Goal: Information Seeking & Learning: Find specific page/section

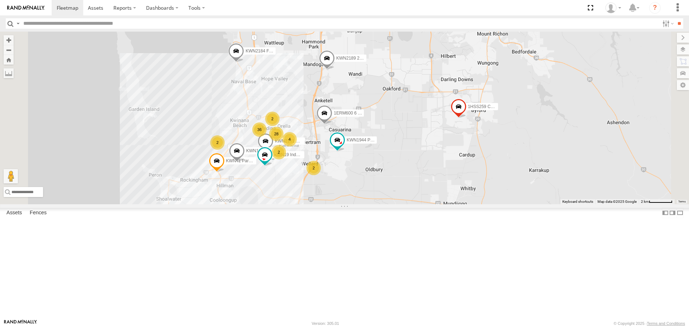
drag, startPoint x: 401, startPoint y: 298, endPoint x: 407, endPoint y: 238, distance: 59.5
click at [407, 204] on div "KWN2189 2001110 Ford Ranger 1HSS259 Coor.Enviro Plan & Develop KWN2184 Facility…" at bounding box center [344, 118] width 689 height 172
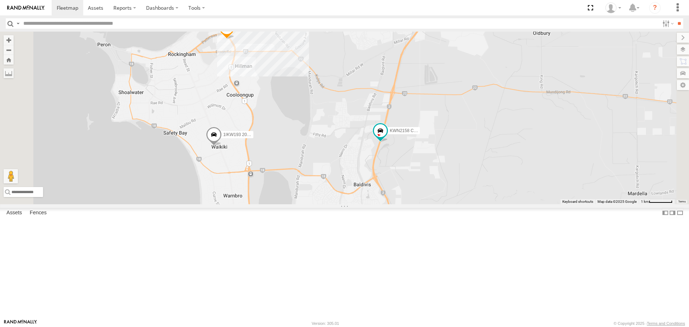
drag, startPoint x: 356, startPoint y: 200, endPoint x: 419, endPoint y: 175, distance: 67.6
click at [419, 175] on div "KWN2189 2001110 Ford Ranger 1HSS259 Coor.Enviro Plan & Develop KWN2184 Facility…" at bounding box center [344, 118] width 689 height 172
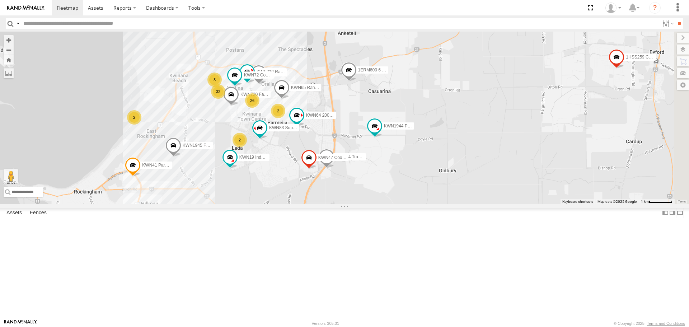
drag, startPoint x: 440, startPoint y: 119, endPoint x: 345, endPoint y: 259, distance: 168.4
click at [345, 204] on div "KWN2189 2001110 Ford Ranger 1HSS259 Coor.Enviro Plan & Develop KWN2184 Facility…" at bounding box center [344, 118] width 689 height 172
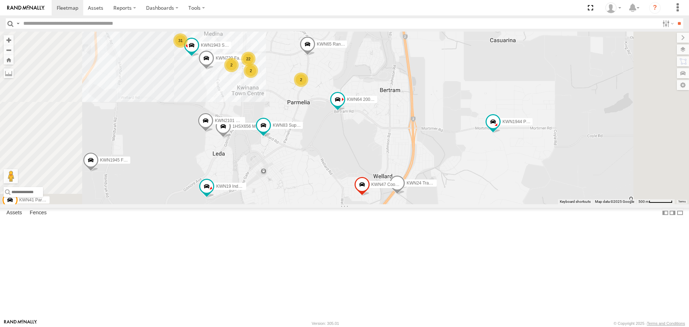
click at [270, 132] on span at bounding box center [263, 125] width 13 height 13
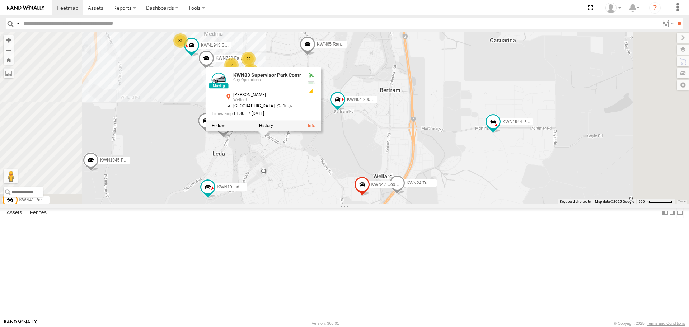
click at [362, 204] on div "KWN2189 2001110 Ford Ranger 1HSS259 Coor.Enviro Plan & Develop KWN2184 Facility…" at bounding box center [344, 118] width 689 height 172
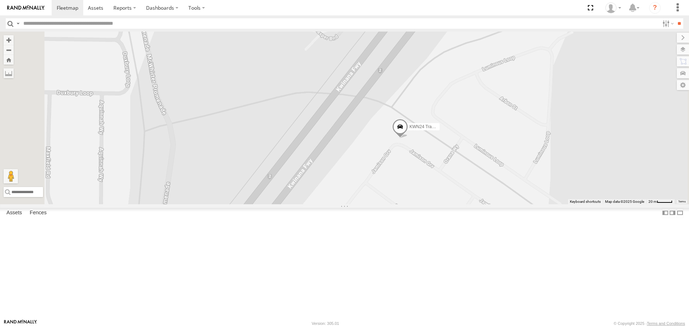
click at [684, 52] on label at bounding box center [683, 50] width 12 height 10
click at [0, 0] on div "Basemaps Roadmap Terrain Satellite Night" at bounding box center [0, 0] width 0 height 0
click at [0, 0] on span "Basemaps" at bounding box center [0, 0] width 0 height 0
click at [0, 0] on span "Terrain" at bounding box center [0, 0] width 0 height 0
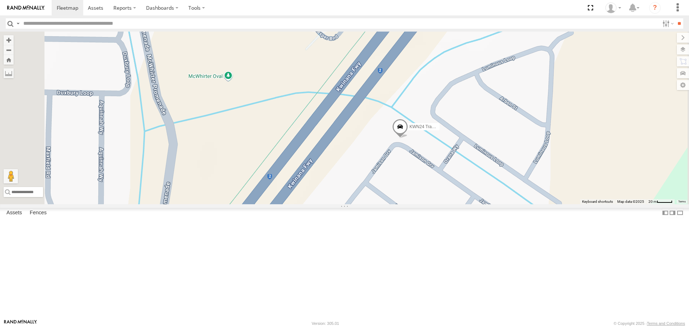
click at [0, 0] on span "Satellite" at bounding box center [0, 0] width 0 height 0
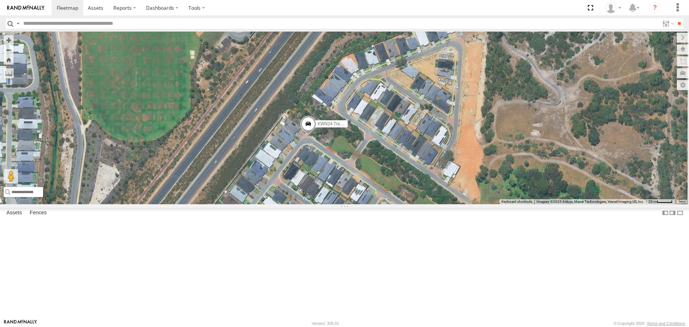
drag, startPoint x: 502, startPoint y: 224, endPoint x: 412, endPoint y: 215, distance: 91.3
click at [419, 204] on div "KWN2189 2001110 Ford Ranger 1HSS259 Coor.Enviro Plan & Develop KWN2184 Facility…" at bounding box center [344, 118] width 689 height 172
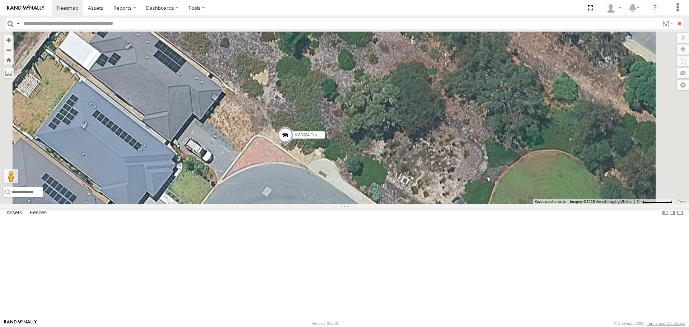
click at [293, 147] on span at bounding box center [286, 136] width 16 height 19
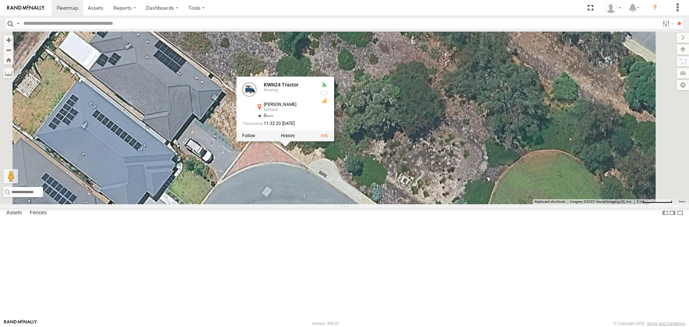
click at [295, 139] on label at bounding box center [288, 136] width 14 height 5
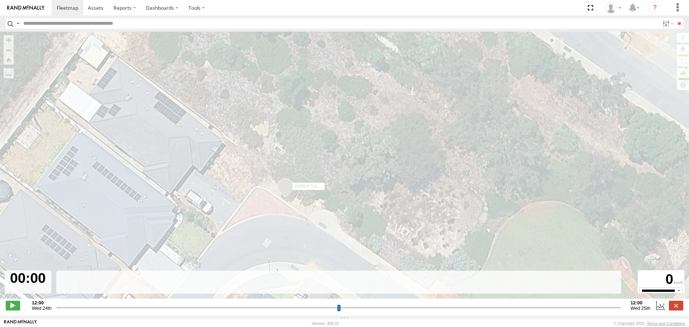
type input "**********"
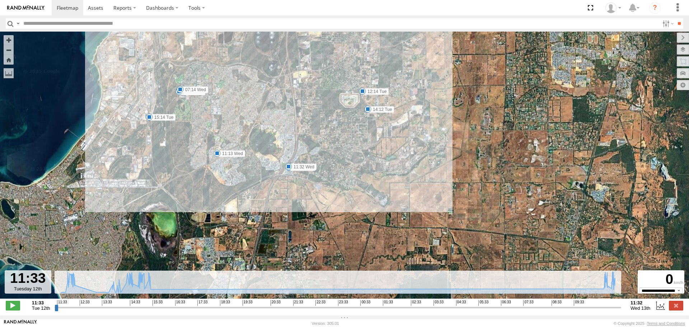
drag, startPoint x: 366, startPoint y: 178, endPoint x: 307, endPoint y: 121, distance: 81.8
click at [307, 121] on div "KWN24 Tractor 12:14 Tue 14:12 Tue 14:42 Tue 15:14 Tue 15:29 Tue 15:39 Tue 07:02…" at bounding box center [344, 169] width 689 height 275
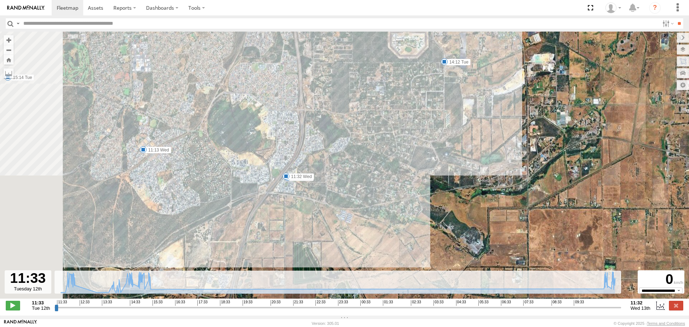
drag, startPoint x: 297, startPoint y: 143, endPoint x: 365, endPoint y: 102, distance: 79.3
click at [365, 102] on div "KWN24 Tractor 12:14 Tue 14:12 Tue 14:42 Tue 15:14 Tue 15:29 Tue 15:39 Tue 07:02…" at bounding box center [344, 169] width 689 height 275
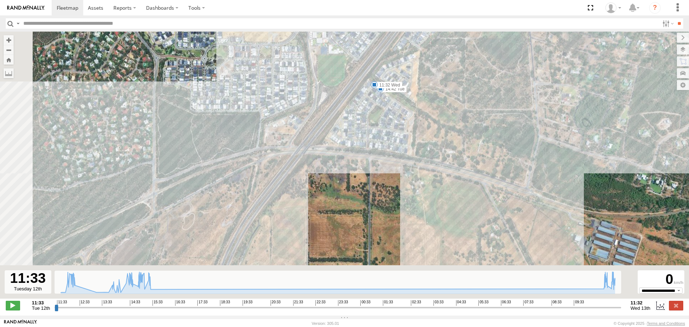
drag, startPoint x: 185, startPoint y: 240, endPoint x: 312, endPoint y: 158, distance: 151.8
click at [312, 158] on div "KWN24 Tractor 12:14 Tue 14:12 Tue 14:42 Tue 15:14 Tue 15:29 Tue 15:39 Tue 07:02…" at bounding box center [344, 169] width 689 height 275
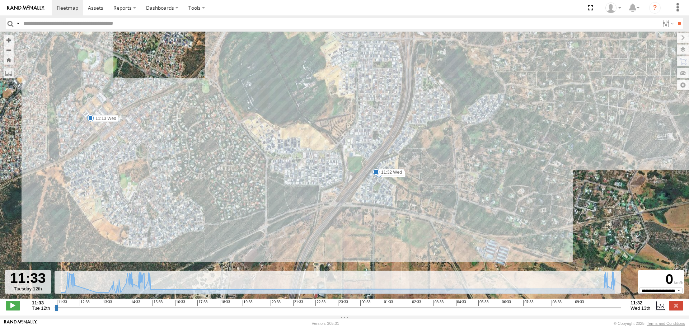
drag, startPoint x: 291, startPoint y: 171, endPoint x: 287, endPoint y: 245, distance: 73.7
click at [287, 245] on div "KWN24 Tractor 12:14 Tue 14:12 Tue 14:42 Tue 15:14 Tue 15:29 Tue 15:39 Tue 07:02…" at bounding box center [344, 169] width 689 height 275
click at [148, 291] on icon at bounding box center [338, 282] width 562 height 21
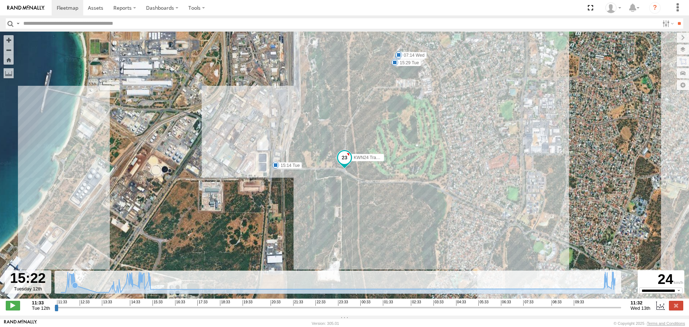
click at [83, 293] on icon at bounding box center [338, 282] width 562 height 21
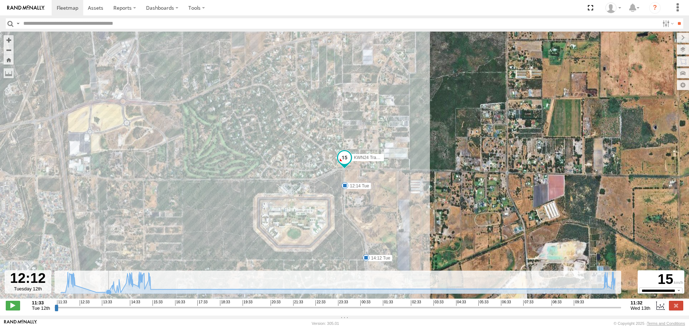
click at [109, 294] on icon at bounding box center [109, 292] width 6 height 6
click at [115, 292] on icon at bounding box center [114, 289] width 6 height 6
click at [120, 293] on icon at bounding box center [338, 282] width 562 height 21
click at [122, 294] on icon at bounding box center [121, 293] width 6 height 6
click at [125, 292] on icon at bounding box center [338, 282] width 562 height 21
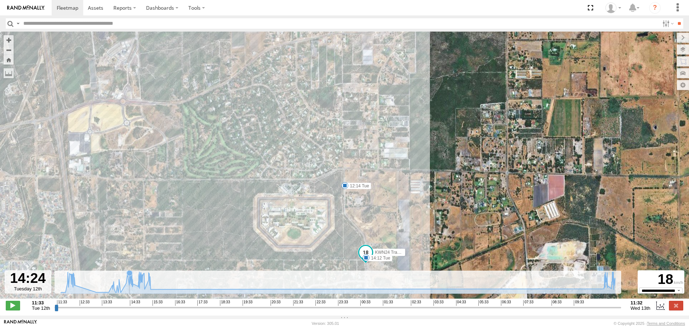
click at [130, 291] on icon at bounding box center [338, 282] width 562 height 21
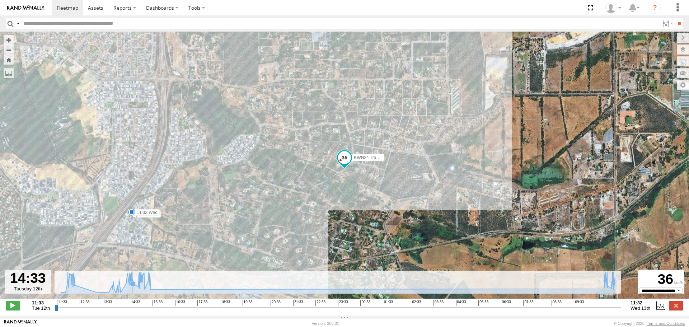
click at [133, 291] on icon at bounding box center [338, 282] width 562 height 21
click at [131, 292] on icon at bounding box center [338, 282] width 562 height 21
click at [134, 293] on icon at bounding box center [338, 282] width 562 height 21
click at [138, 290] on icon at bounding box center [137, 286] width 7 height 7
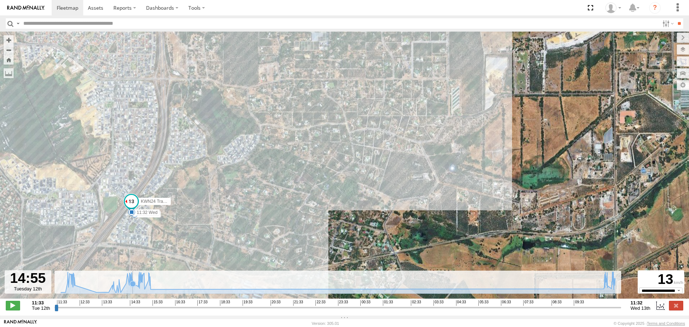
click at [134, 293] on icon at bounding box center [338, 282] width 562 height 21
click at [140, 293] on icon at bounding box center [338, 282] width 562 height 21
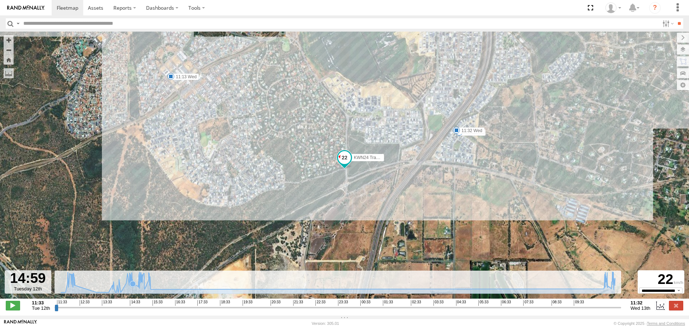
click at [134, 294] on icon at bounding box center [338, 283] width 554 height 22
click at [127, 287] on icon at bounding box center [338, 282] width 562 height 21
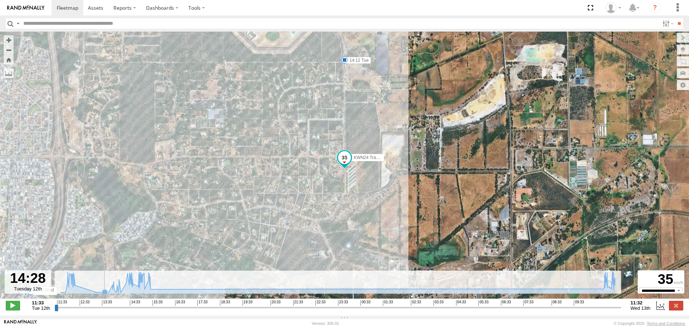
click at [105, 294] on icon at bounding box center [105, 292] width 6 height 6
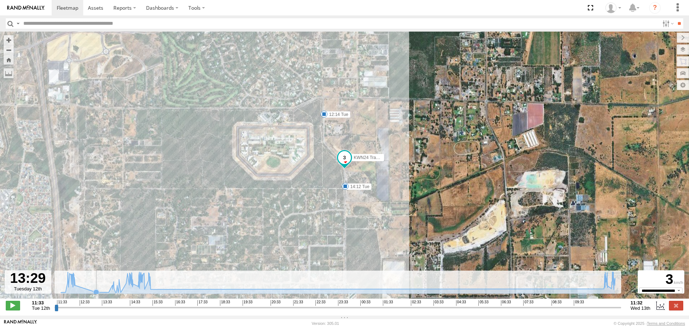
click at [94, 295] on icon at bounding box center [96, 292] width 6 height 6
click at [76, 293] on icon at bounding box center [338, 282] width 562 height 21
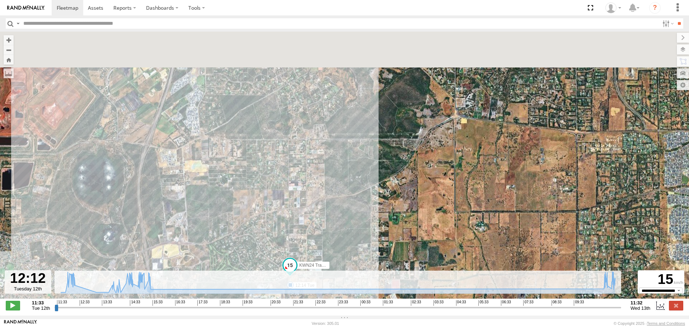
drag, startPoint x: 197, startPoint y: 115, endPoint x: 201, endPoint y: 222, distance: 107.8
click at [201, 222] on div "KWN24 Tractor 12:14 Tue 14:12 Tue 14:42 Tue 15:14 Tue 15:29 Tue 15:39 Tue 07:02…" at bounding box center [344, 169] width 689 height 275
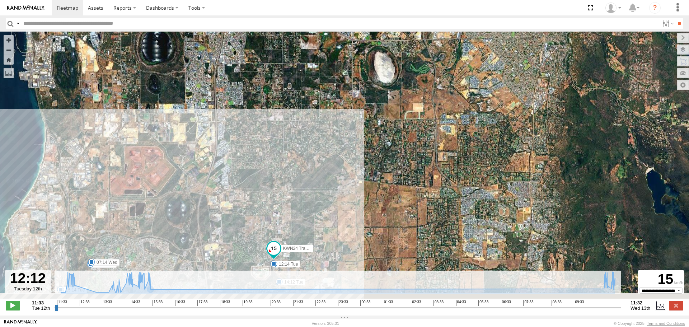
drag, startPoint x: 268, startPoint y: 180, endPoint x: 260, endPoint y: 130, distance: 50.4
click at [260, 131] on div "KWN24 Tractor 12:14 Tue 14:12 Tue 14:42 Tue 15:14 Tue 15:29 Tue 15:39 Tue 07:02…" at bounding box center [344, 169] width 689 height 275
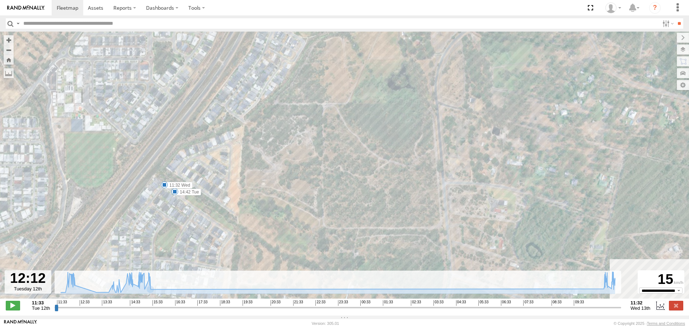
drag, startPoint x: 169, startPoint y: 246, endPoint x: 231, endPoint y: 152, distance: 112.4
click at [231, 152] on div "KWN24 Tractor 12:14 Tue 14:12 Tue 14:42 Tue 11:13 Wed 11:32 Wed" at bounding box center [344, 169] width 689 height 275
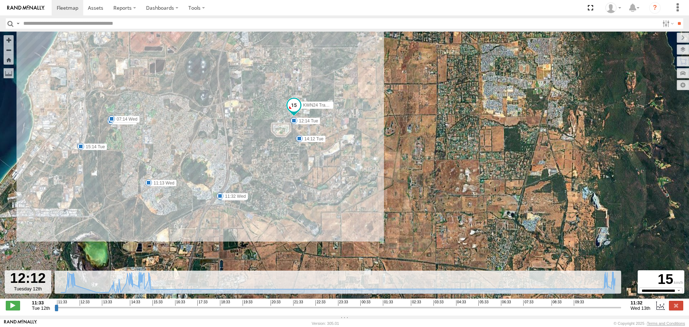
click at [6, 24] on input "button" at bounding box center [10, 23] width 9 height 10
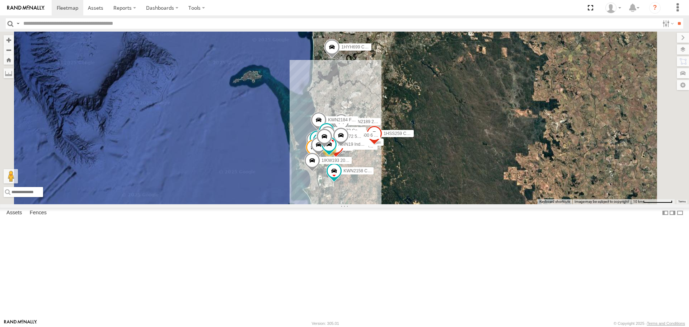
drag, startPoint x: 478, startPoint y: 98, endPoint x: 466, endPoint y: 188, distance: 90.6
click at [465, 190] on div "KWN1944 Parks KWN5356 2001086 Camera Trailer Rangers KWN40 Tree Officer 1I0C646…" at bounding box center [344, 118] width 689 height 172
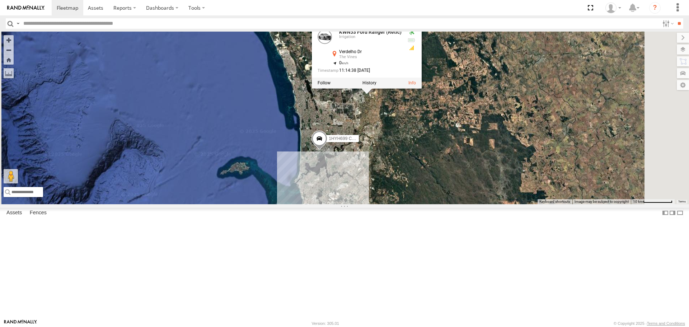
drag, startPoint x: 502, startPoint y: 141, endPoint x: 491, endPoint y: 221, distance: 80.5
click at [491, 204] on div "KWN1944 Parks KWN5356 2001086 Camera Trailer Rangers KWN40 Tree Officer 1I0C646…" at bounding box center [344, 118] width 689 height 172
click at [498, 182] on div "KWN1944 Parks KWN5356 2001086 Camera Trailer Rangers KWN40 Tree Officer 1I0C646…" at bounding box center [344, 118] width 689 height 172
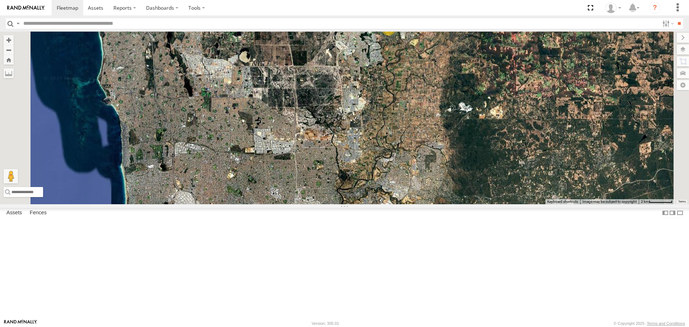
drag, startPoint x: 456, startPoint y: 243, endPoint x: 495, endPoint y: 144, distance: 106.2
click at [493, 144] on div "KWN1944 Parks KWN5356 2001086 Camera Trailer Rangers KWN40 Tree Officer 1I0C646…" at bounding box center [344, 118] width 689 height 172
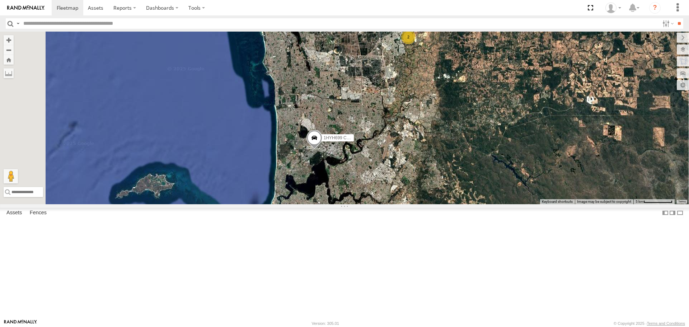
click at [322, 150] on span at bounding box center [315, 139] width 16 height 19
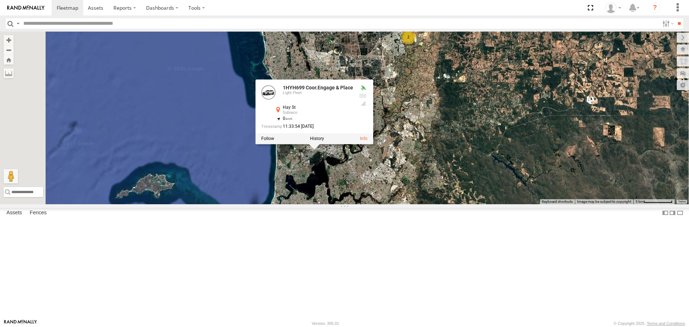
drag, startPoint x: 429, startPoint y: 240, endPoint x: 434, endPoint y: 239, distance: 4.4
click at [430, 204] on div "KWN1944 Parks KWN5356 2001086 Camera Trailer Rangers KWN40 Tree Officer 1I0C646…" at bounding box center [344, 118] width 689 height 172
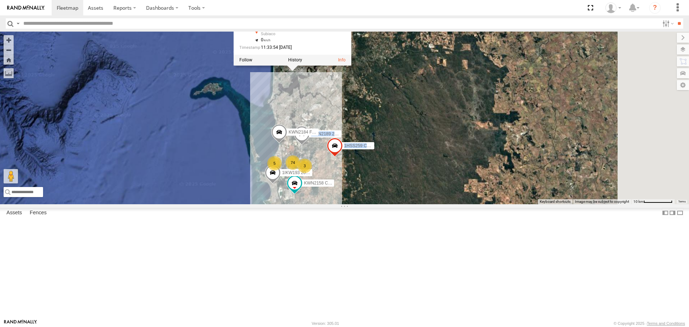
drag, startPoint x: 420, startPoint y: 254, endPoint x: 380, endPoint y: 157, distance: 104.6
click at [380, 149] on div "KWN2189 2001110 Ford Ranger 1HSS259 Coor.Enviro Plan & Develop KWN2184 Facility…" at bounding box center [344, 118] width 689 height 172
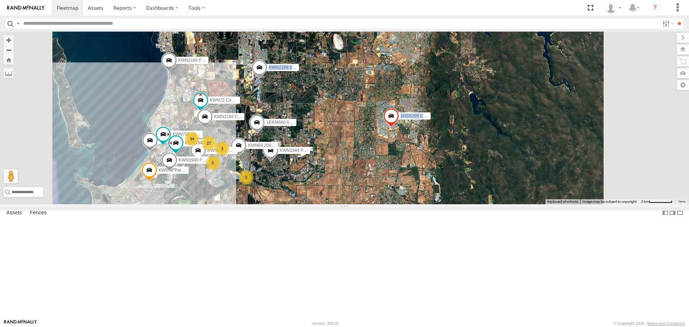
drag, startPoint x: 471, startPoint y: 231, endPoint x: 443, endPoint y: 226, distance: 28.6
click at [471, 204] on div "KWN2189 2001110 Ford Ranger 1HSS259 Coor.Enviro Plan & Develop KWN2184 Facility…" at bounding box center [344, 118] width 689 height 172
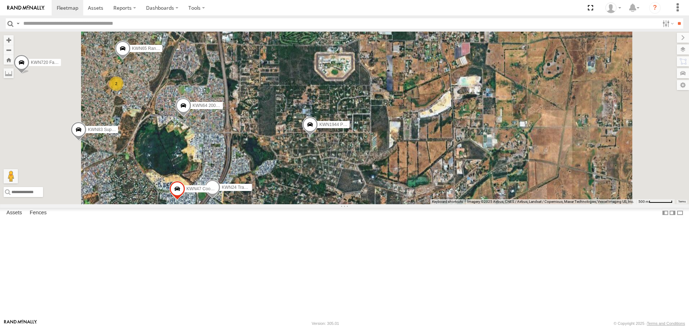
drag, startPoint x: 341, startPoint y: 248, endPoint x: 357, endPoint y: 212, distance: 40.0
click at [357, 204] on div "KWN2189 2001110 Ford Ranger 1HSS259 Coor.Enviro Plan & Develop KWN2184 Facility…" at bounding box center [344, 118] width 689 height 172
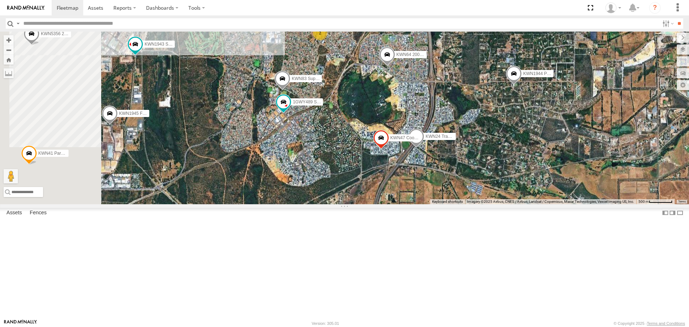
drag, startPoint x: 346, startPoint y: 238, endPoint x: 552, endPoint y: 187, distance: 212.4
click at [552, 187] on div "KWN2189 2001110 Ford Ranger 1HSS259 Coor.Enviro Plan & Develop KWN2184 Facility…" at bounding box center [344, 118] width 689 height 172
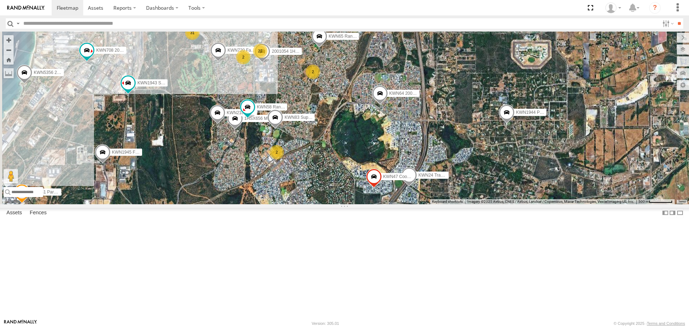
drag, startPoint x: 367, startPoint y: 126, endPoint x: 357, endPoint y: 176, distance: 50.9
click at [357, 176] on div "KWN2189 2001110 Ford Ranger 1HSS259 Coor.Enviro Plan & Develop KWN2184 Facility…" at bounding box center [344, 118] width 689 height 172
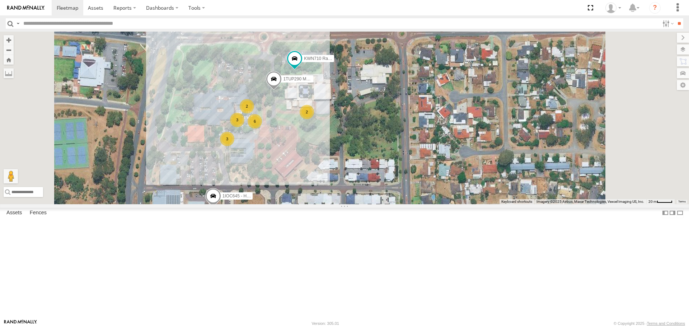
drag, startPoint x: 354, startPoint y: 121, endPoint x: 346, endPoint y: 205, distance: 83.7
click at [346, 204] on div "KWN2189 2001110 Ford Ranger 1HSS259 Coor.Enviro Plan & Develop KWN2184 Facility…" at bounding box center [344, 118] width 689 height 172
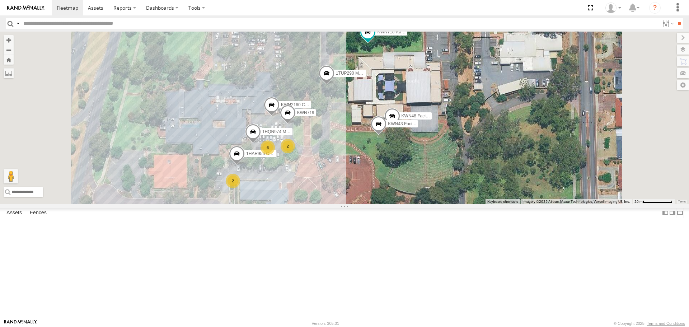
click at [375, 39] on span at bounding box center [368, 32] width 13 height 13
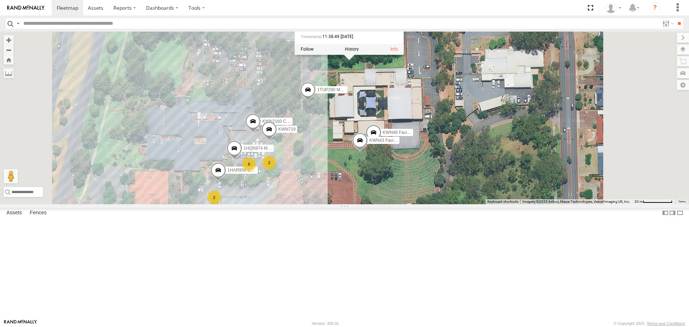
drag, startPoint x: 503, startPoint y: 124, endPoint x: 483, endPoint y: 141, distance: 25.9
click at [483, 141] on div "KWN2189 2001110 Ford Ranger 1HSS259 Coor.Enviro Plan & Develop KWN2184 Facility…" at bounding box center [344, 118] width 689 height 172
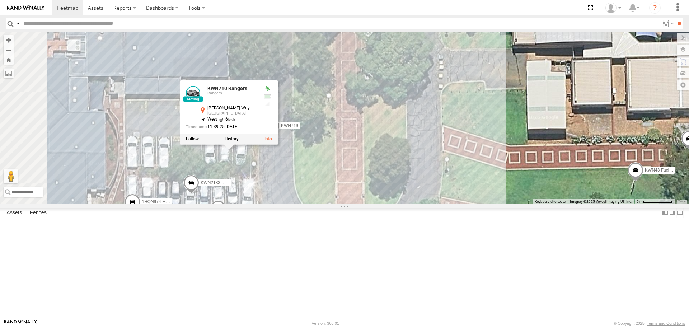
click at [73, 25] on input "text" at bounding box center [339, 23] width 639 height 10
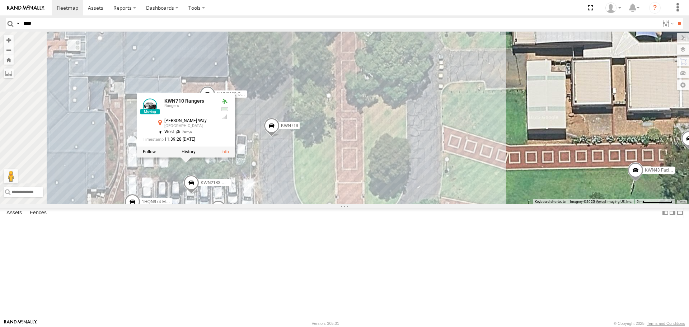
click at [675, 18] on input "**" at bounding box center [679, 23] width 8 height 10
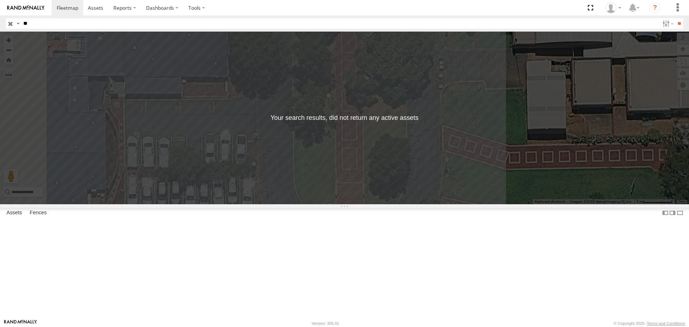
type input "*"
drag, startPoint x: 3, startPoint y: 24, endPoint x: 8, endPoint y: 24, distance: 5.0
click at [6, 24] on header "Search Query Asset ID Asset Label Registration Manufacturer Model VIN Job ID" at bounding box center [344, 23] width 689 height 16
click at [9, 24] on input "button" at bounding box center [10, 23] width 9 height 10
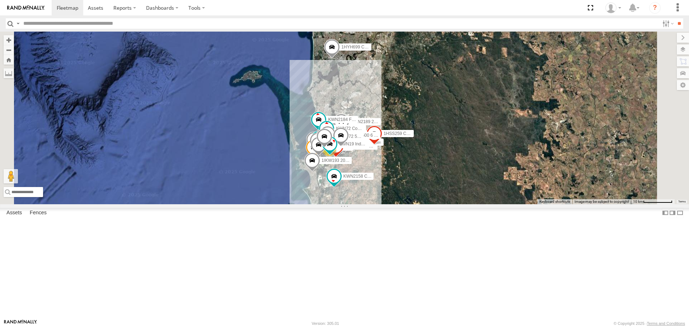
scroll to position [108, 0]
click at [0, 0] on link at bounding box center [0, 0] width 0 height 0
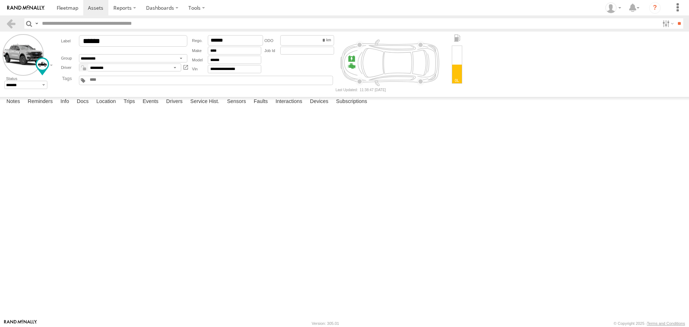
click at [13, 26] on link at bounding box center [11, 23] width 10 height 10
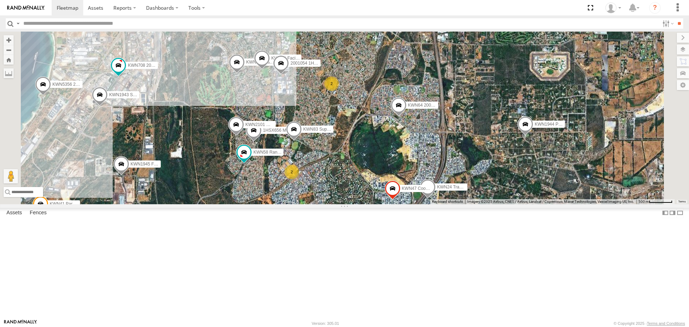
drag, startPoint x: 428, startPoint y: 140, endPoint x: 432, endPoint y: 248, distance: 107.4
click at [432, 204] on div "KWN2189 2001110 Ford Ranger 1HSS259 Coor.Enviro Plan & Develop KWN2184 Facility…" at bounding box center [344, 118] width 689 height 172
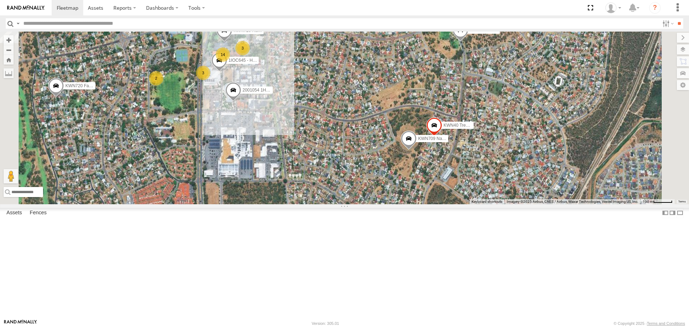
click at [417, 150] on span at bounding box center [409, 140] width 16 height 19
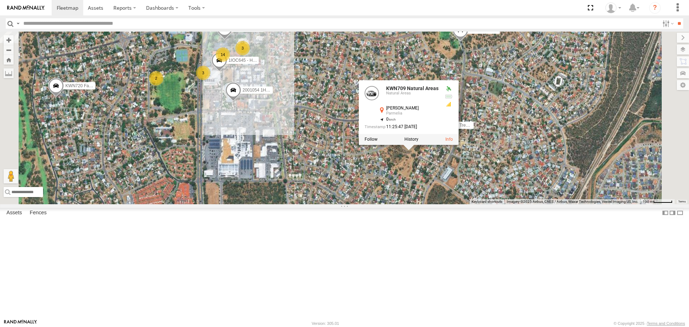
click at [521, 204] on div "KWN2189 2001110 Ford Ranger 1HSS259 Coor.Enviro Plan & Develop KWN2184 Facility…" at bounding box center [344, 118] width 689 height 172
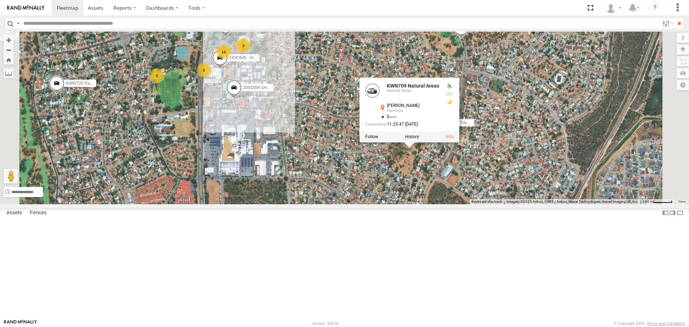
click at [608, 204] on div "KWN2189 2001110 Ford Ranger 1HSS259 Coor.Enviro Plan & Develop KWN2184 Facility…" at bounding box center [344, 118] width 689 height 172
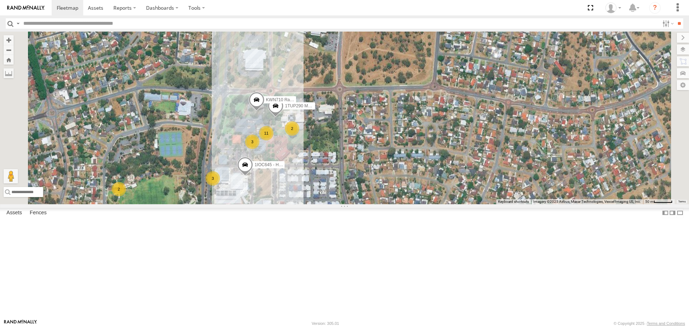
drag, startPoint x: 368, startPoint y: 136, endPoint x: 391, endPoint y: 253, distance: 119.6
click at [391, 204] on div "KWN2189 2001110 Ford Ranger 1HSS259 Coor.Enviro Plan & Develop KWN2184 Facility…" at bounding box center [344, 118] width 689 height 172
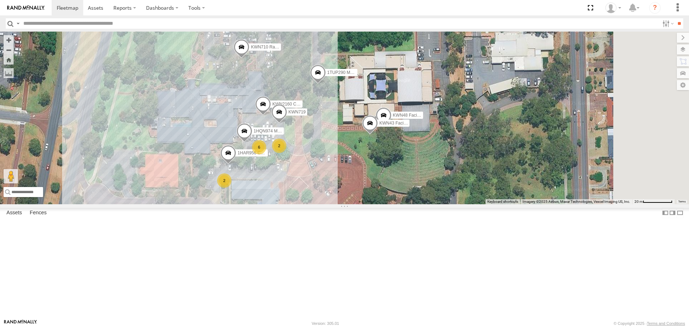
drag, startPoint x: 423, startPoint y: 176, endPoint x: 370, endPoint y: 227, distance: 73.9
click at [370, 204] on div "KWN2189 2001110 Ford Ranger 1HSS259 Coor.Enviro Plan & Develop KWN2184 Facility…" at bounding box center [344, 118] width 689 height 172
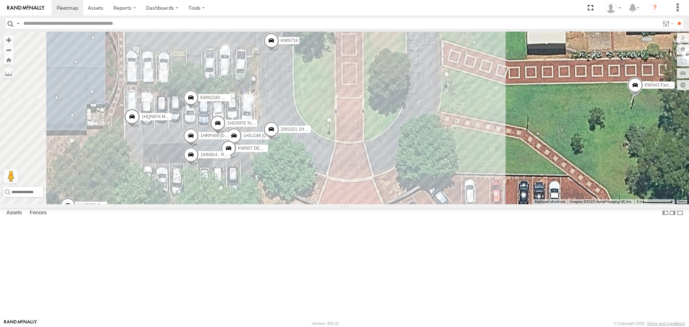
click at [237, 160] on span at bounding box center [229, 150] width 16 height 19
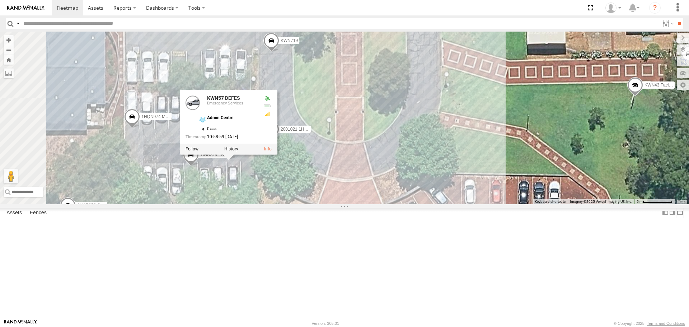
click at [101, 26] on input "text" at bounding box center [339, 23] width 639 height 10
type input "*****"
click at [675, 18] on input "**" at bounding box center [679, 23] width 8 height 10
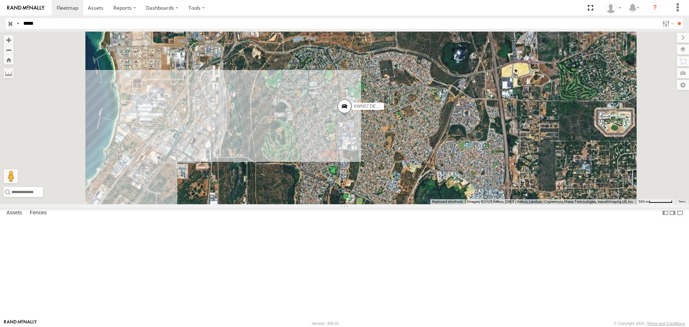
click at [13, 24] on input "button" at bounding box center [10, 23] width 9 height 10
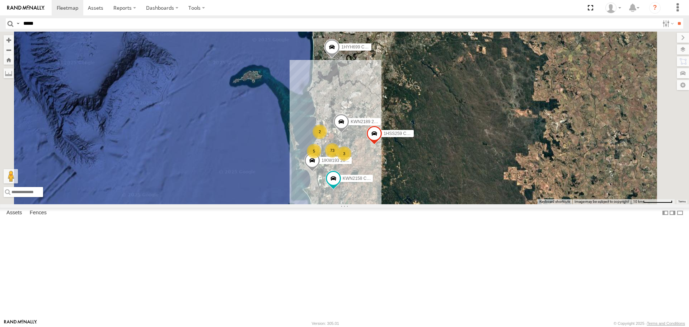
scroll to position [1171, 0]
click at [0, 0] on div "KWN2152 Coordinator Technical Opera" at bounding box center [0, 0] width 0 height 0
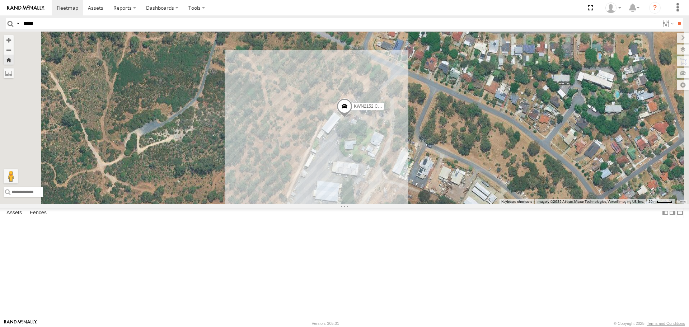
scroll to position [776, 0]
click at [0, 0] on div "KWN59 Coord Envi&Waste" at bounding box center [0, 0] width 0 height 0
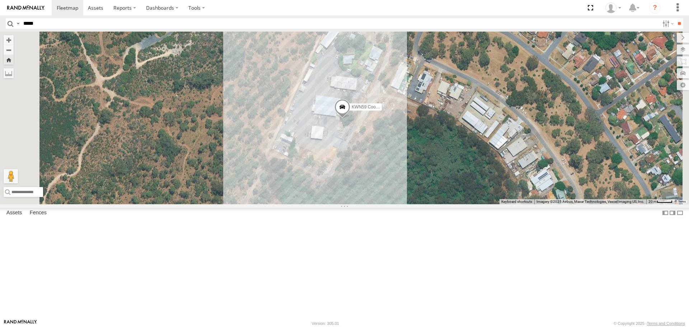
click at [0, 0] on div "KWN75 Coordi. Parks" at bounding box center [0, 0] width 0 height 0
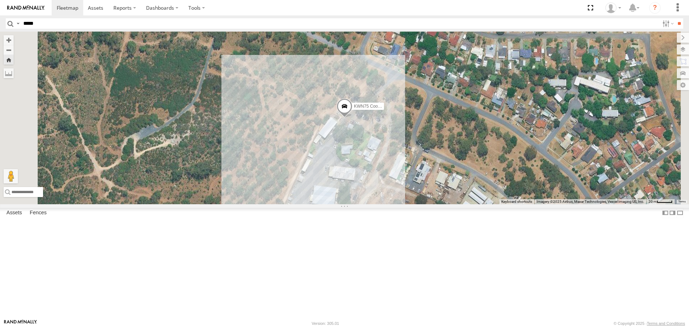
click at [0, 0] on div "KWN59 Coord Envi&Waste" at bounding box center [0, 0] width 0 height 0
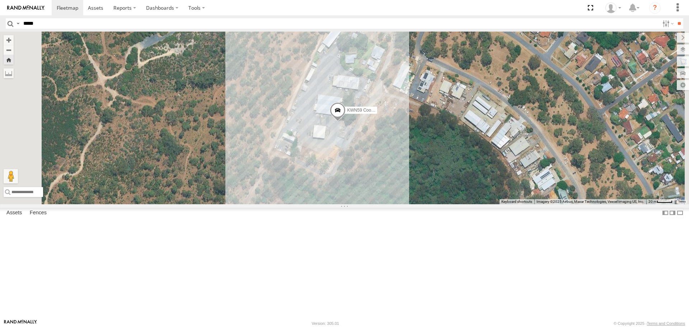
scroll to position [668, 0]
click at [0, 0] on div "KWN709 2001093 Ford Ranger" at bounding box center [0, 0] width 0 height 0
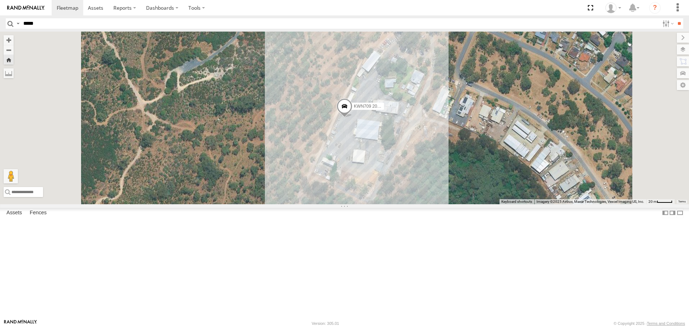
scroll to position [596, 0]
click at [0, 0] on div "KWN719" at bounding box center [0, 0] width 0 height 0
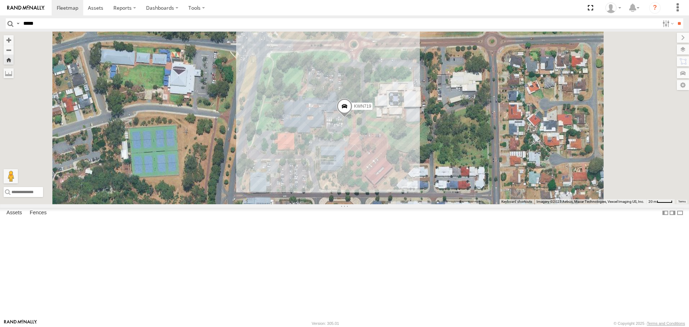
click at [61, 25] on input "*****" at bounding box center [339, 23] width 639 height 10
type input "******"
click at [675, 18] on input "**" at bounding box center [679, 23] width 8 height 10
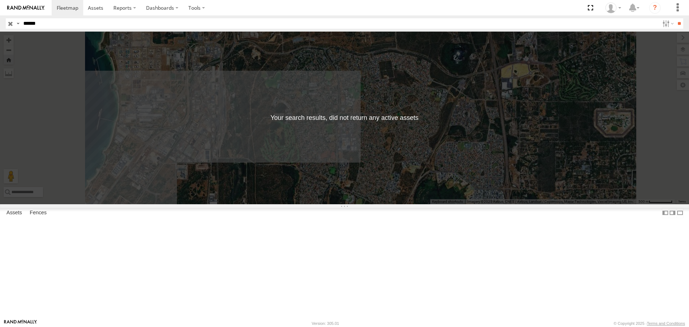
click at [12, 22] on input "button" at bounding box center [10, 23] width 9 height 10
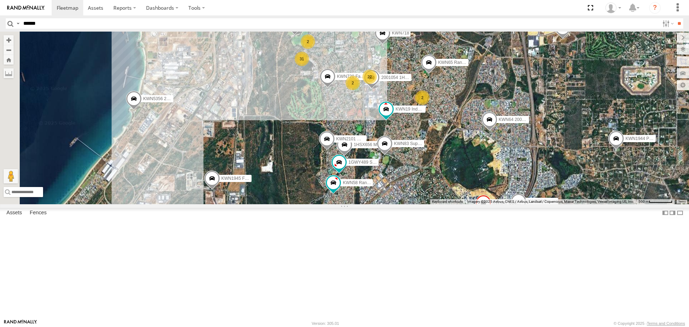
drag, startPoint x: 356, startPoint y: 225, endPoint x: 507, endPoint y: 161, distance: 164.3
click at [430, 105] on div "2" at bounding box center [422, 97] width 14 height 14
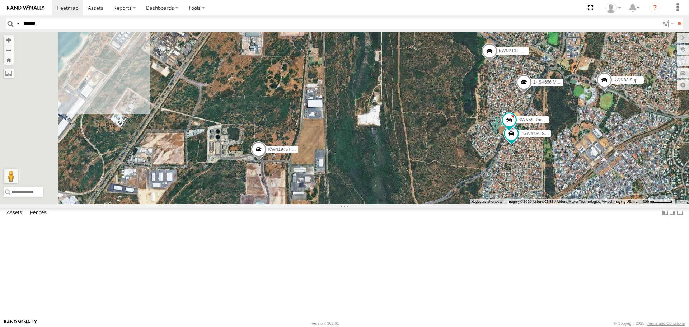
drag, startPoint x: 324, startPoint y: 233, endPoint x: 418, endPoint y: 223, distance: 94.7
click at [418, 204] on div "KWN1944 Parks KWN5356 2001086 Camera Trailer Rangers KWN720 Facility Maint KWN2…" at bounding box center [344, 118] width 689 height 172
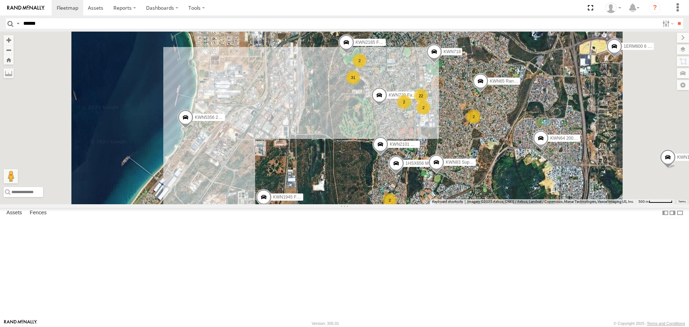
drag, startPoint x: 460, startPoint y: 237, endPoint x: 463, endPoint y: 248, distance: 11.0
click at [463, 204] on div "KWN1944 Parks KWN5356 2001086 Camera Trailer Rangers KWN720 Facility Maint KWN2…" at bounding box center [344, 118] width 689 height 172
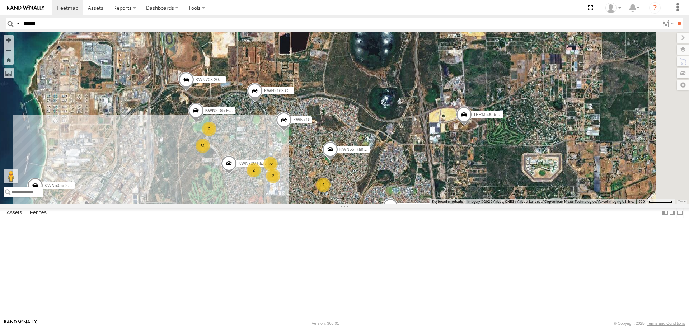
drag, startPoint x: 422, startPoint y: 213, endPoint x: 284, endPoint y: 265, distance: 147.7
click at [284, 204] on div "KWN1944 Parks KWN5356 2001086 Camera Trailer Rangers KWN720 Facility Maint KWN2…" at bounding box center [344, 118] width 689 height 172
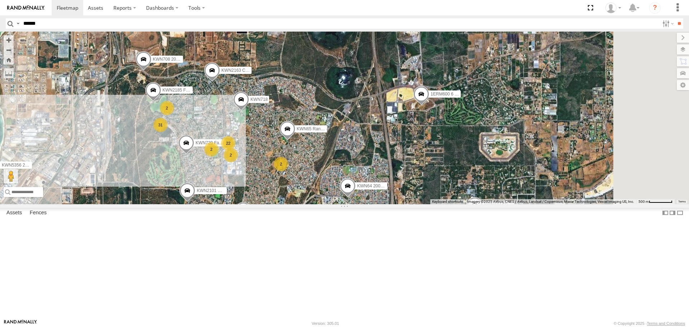
drag, startPoint x: 410, startPoint y: 262, endPoint x: 367, endPoint y: 239, distance: 49.5
click at [367, 204] on div "KWN1944 Parks KWN5356 2001086 Camera Trailer Rangers KWN720 Facility Maint KWN2…" at bounding box center [344, 118] width 689 height 172
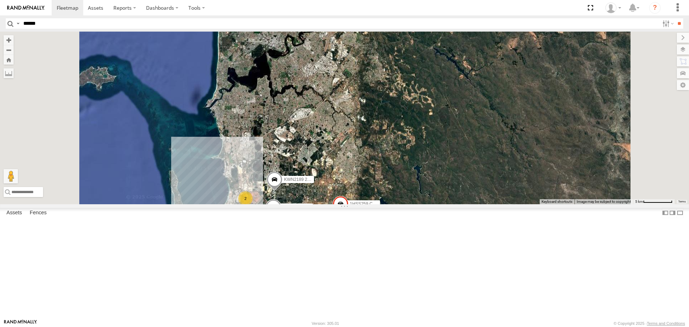
drag, startPoint x: 390, startPoint y: 101, endPoint x: 382, endPoint y: 199, distance: 98.4
click at [382, 199] on div "KWN1944 Parks 1ERM600 6 [PERSON_NAME] 2 9 61 KWN2189 2001110 Ford Ranger 1HSS25…" at bounding box center [344, 118] width 689 height 172
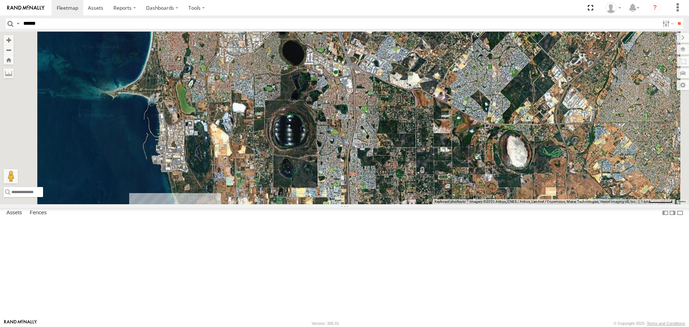
click at [208, 223] on span at bounding box center [201, 216] width 13 height 13
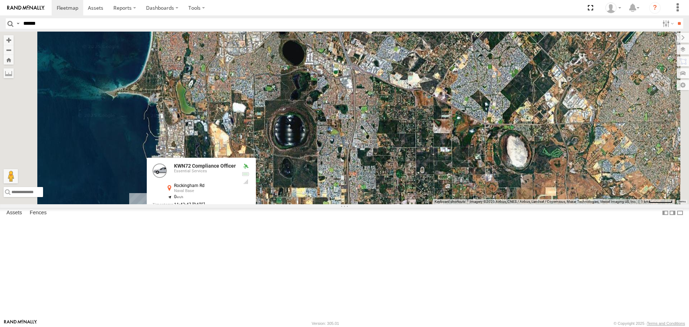
click at [446, 204] on div "KWN2189 2001110 Ford Ranger KWN2184 Facility Cleaning KWN72 Compliance Officer …" at bounding box center [344, 118] width 689 height 172
